Goal: Find specific page/section: Find specific page/section

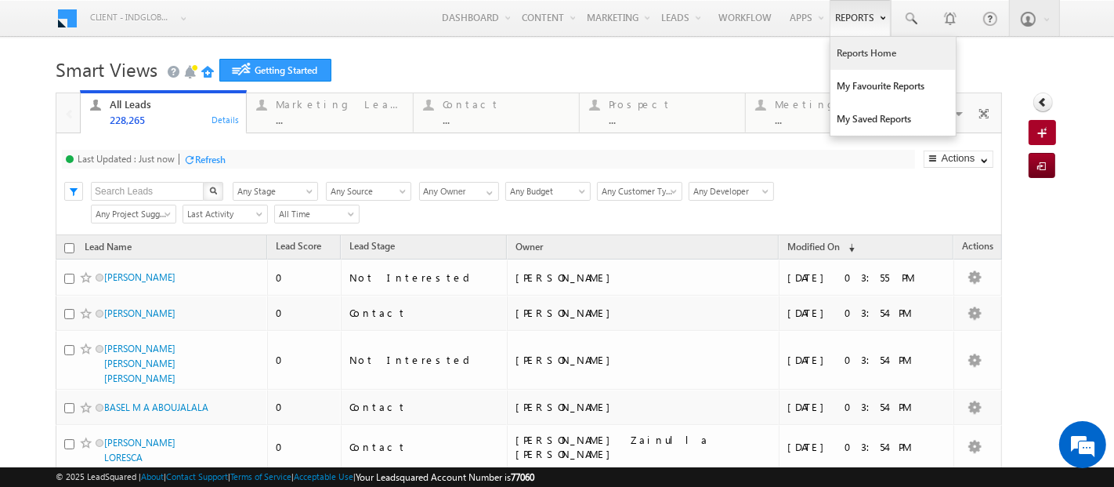
click at [843, 58] on link "Reports Home" at bounding box center [893, 53] width 125 height 33
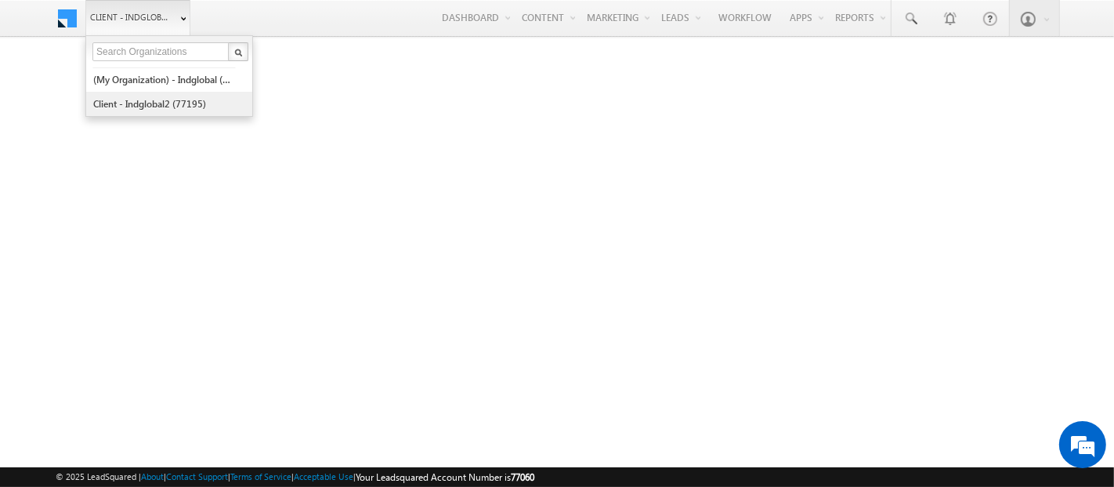
click at [122, 104] on link "Client - indglobal2 (77195)" at bounding box center [163, 104] width 143 height 24
